Goal: Information Seeking & Learning: Learn about a topic

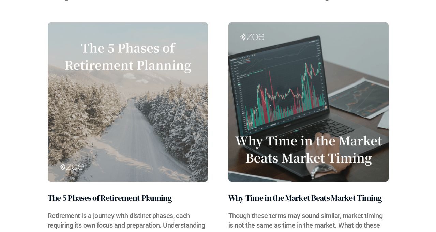
scroll to position [708, 0]
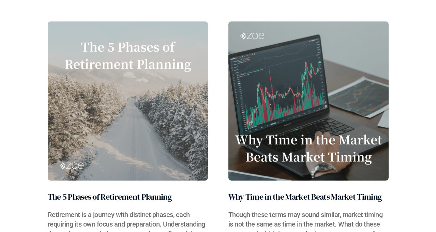
click at [309, 102] on img at bounding box center [309, 100] width 160 height 159
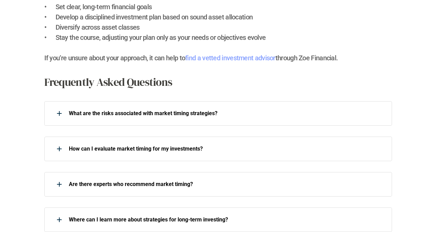
scroll to position [834, 0]
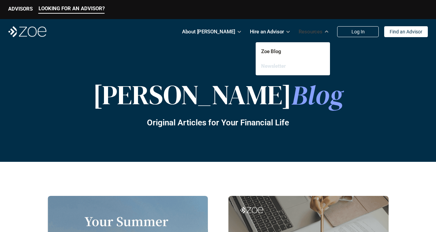
click at [275, 67] on link "Newsletter" at bounding box center [273, 66] width 25 height 6
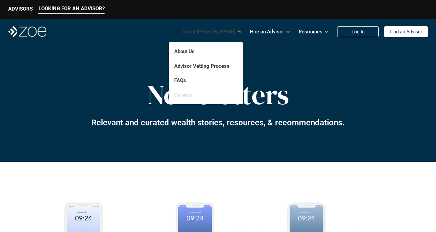
click at [178, 93] on link "Careers" at bounding box center [183, 95] width 18 height 6
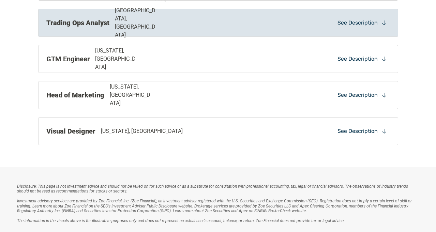
scroll to position [553, 0]
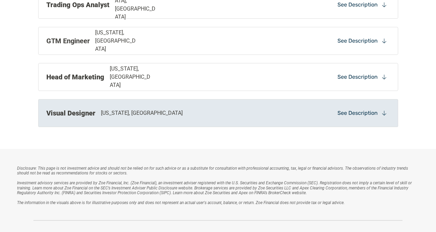
click at [174, 114] on div "Visual Designer [US_STATE], [GEOGRAPHIC_DATA]" at bounding box center [148, 113] width 205 height 10
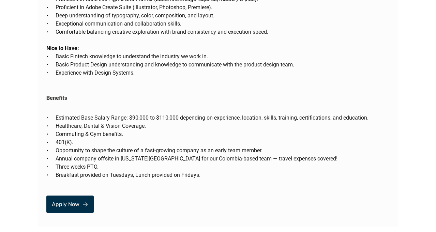
scroll to position [1251, 0]
